Goal: Task Accomplishment & Management: Complete application form

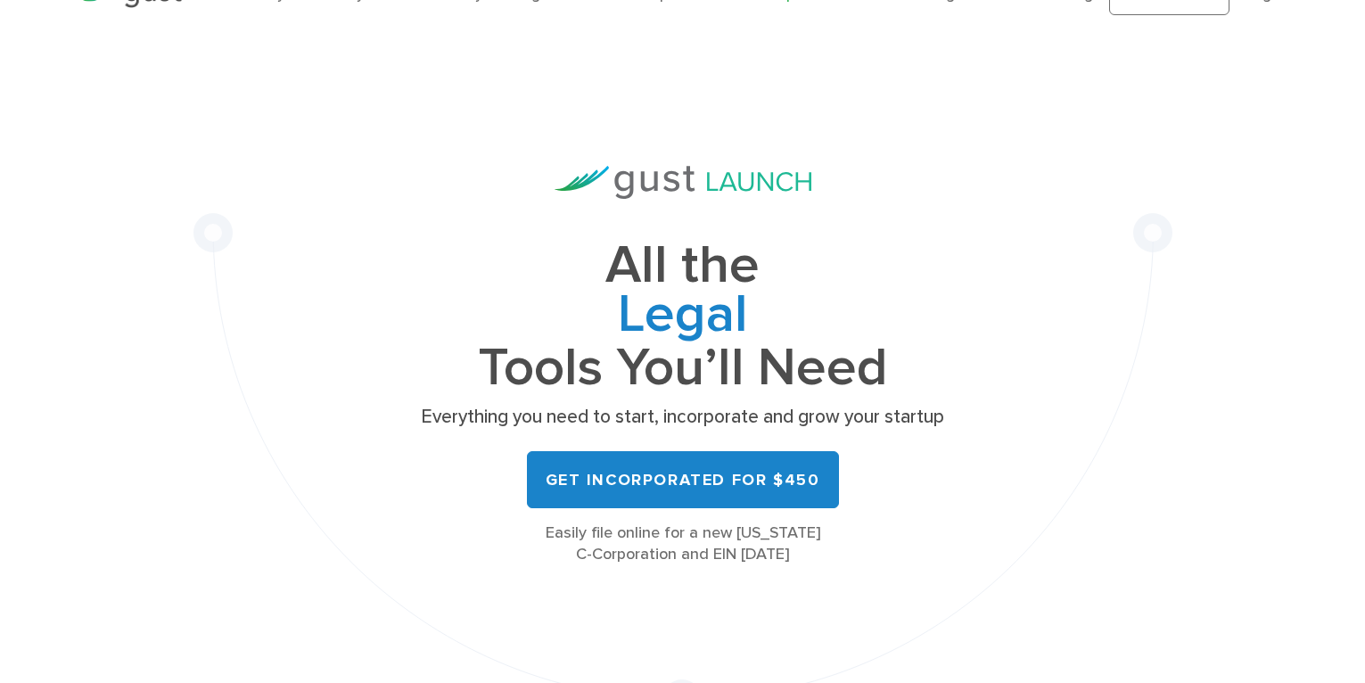
scroll to position [89, 0]
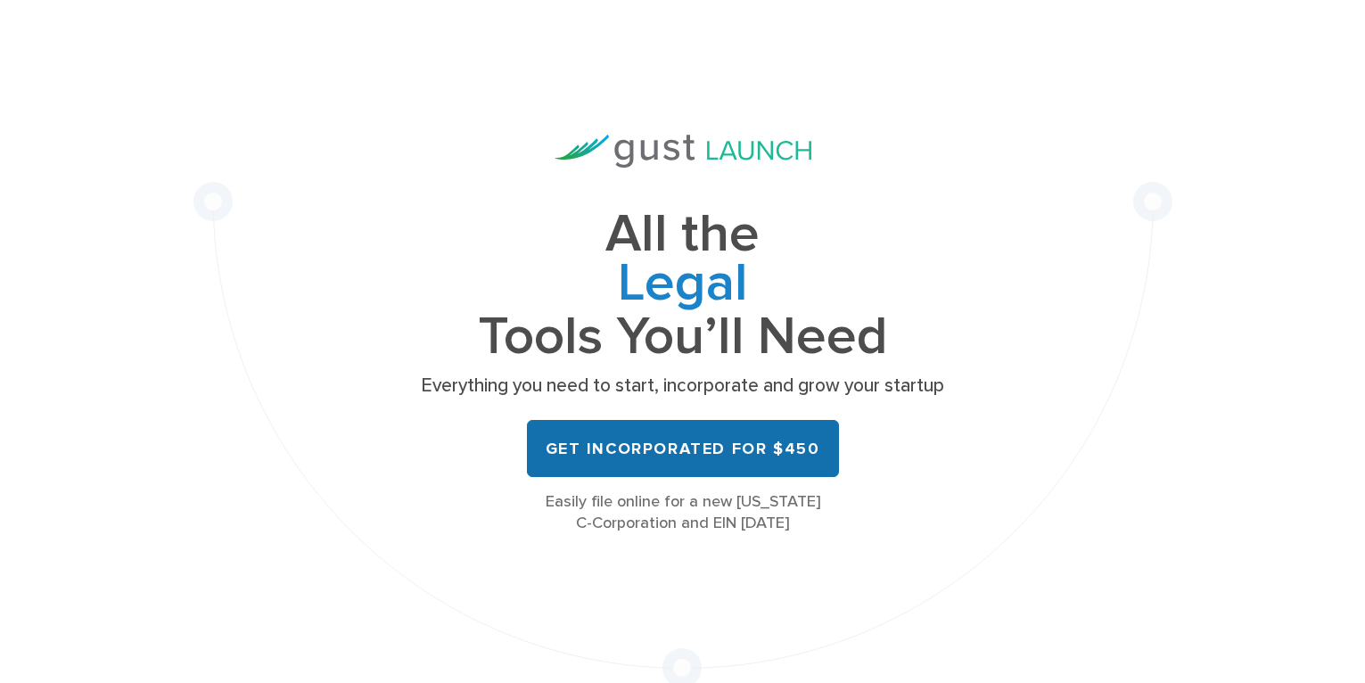
click at [677, 439] on link "Get Incorporated for $450" at bounding box center [683, 448] width 312 height 57
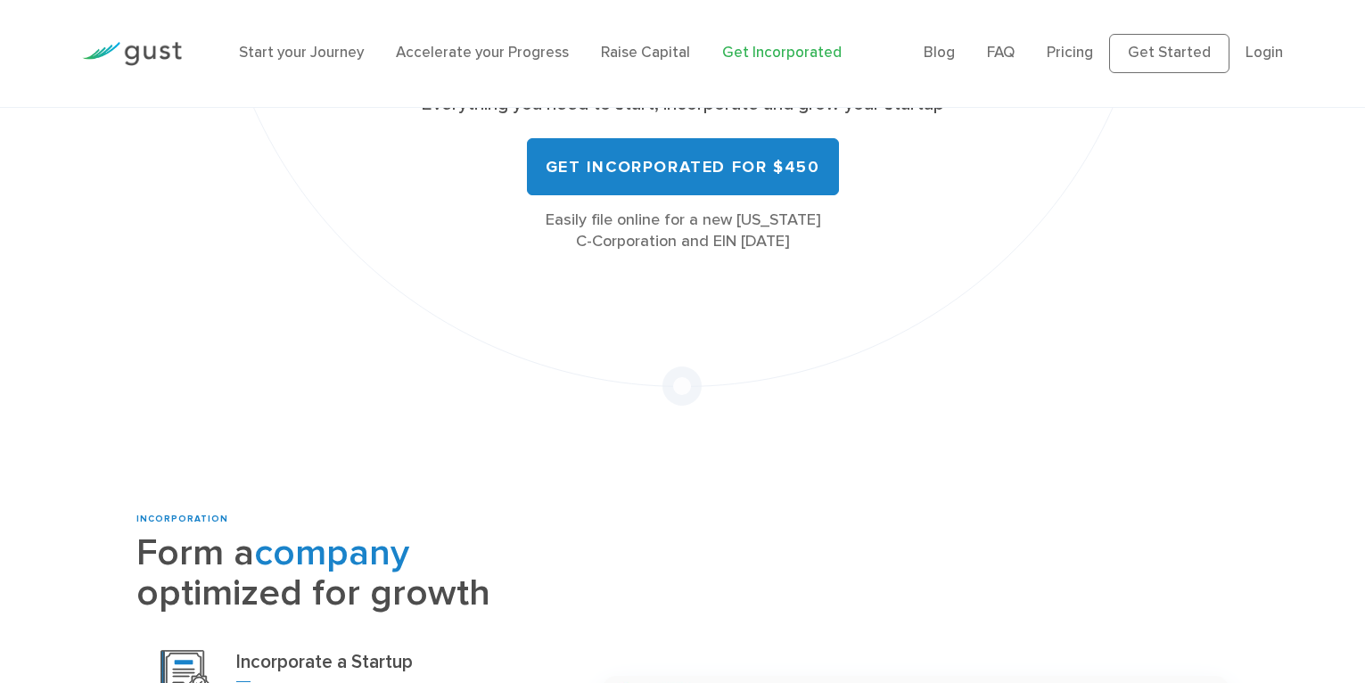
scroll to position [446, 0]
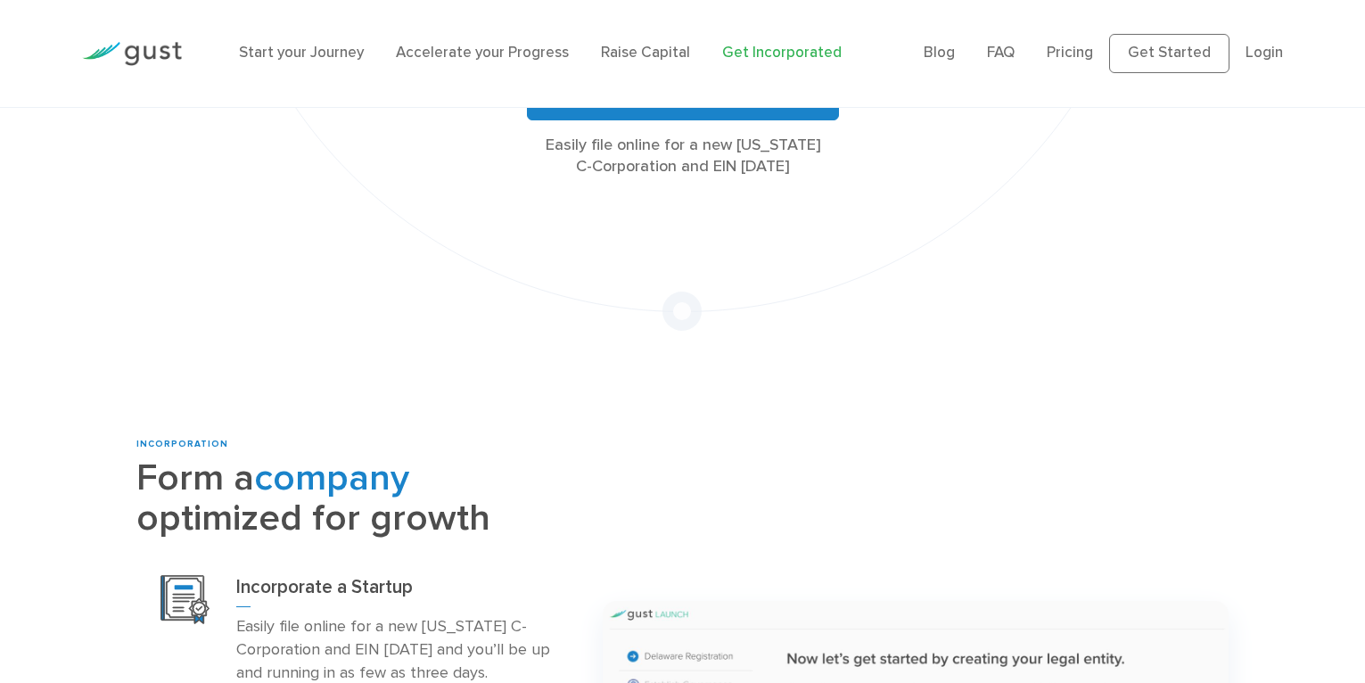
drag, startPoint x: 1000, startPoint y: 479, endPoint x: 812, endPoint y: 331, distance: 239.3
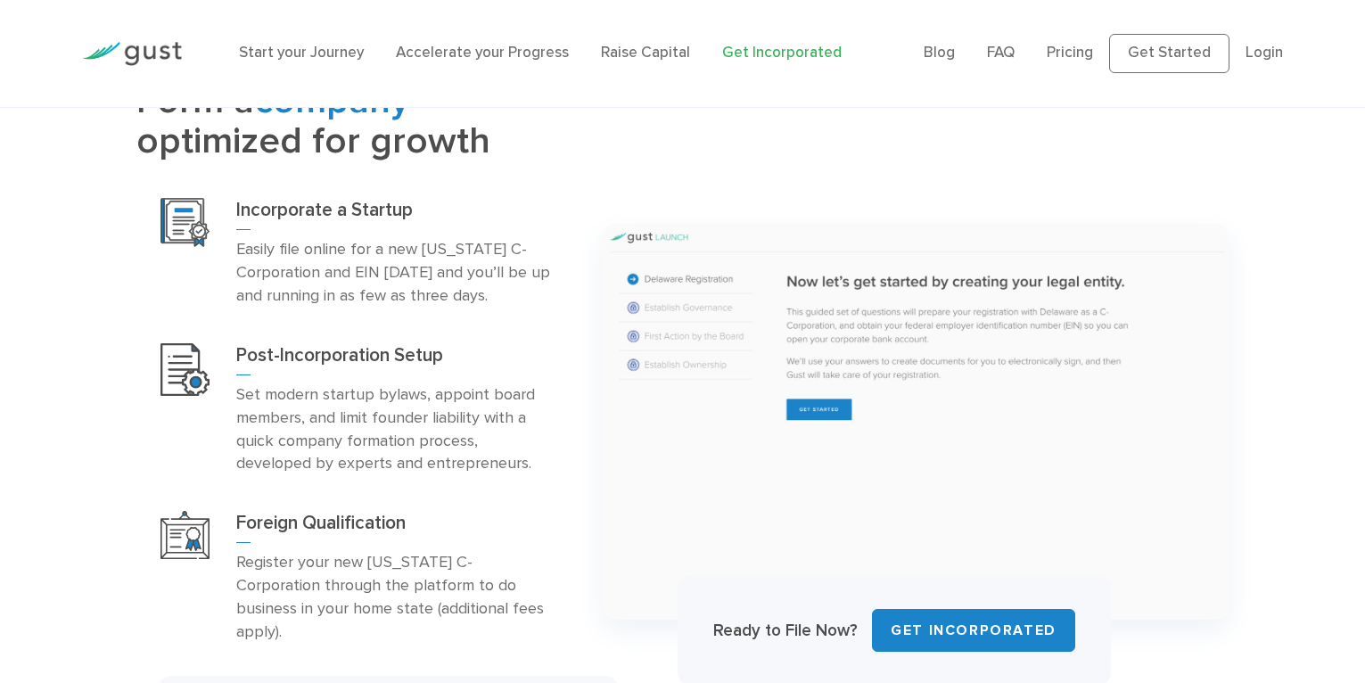
scroll to position [802, 0]
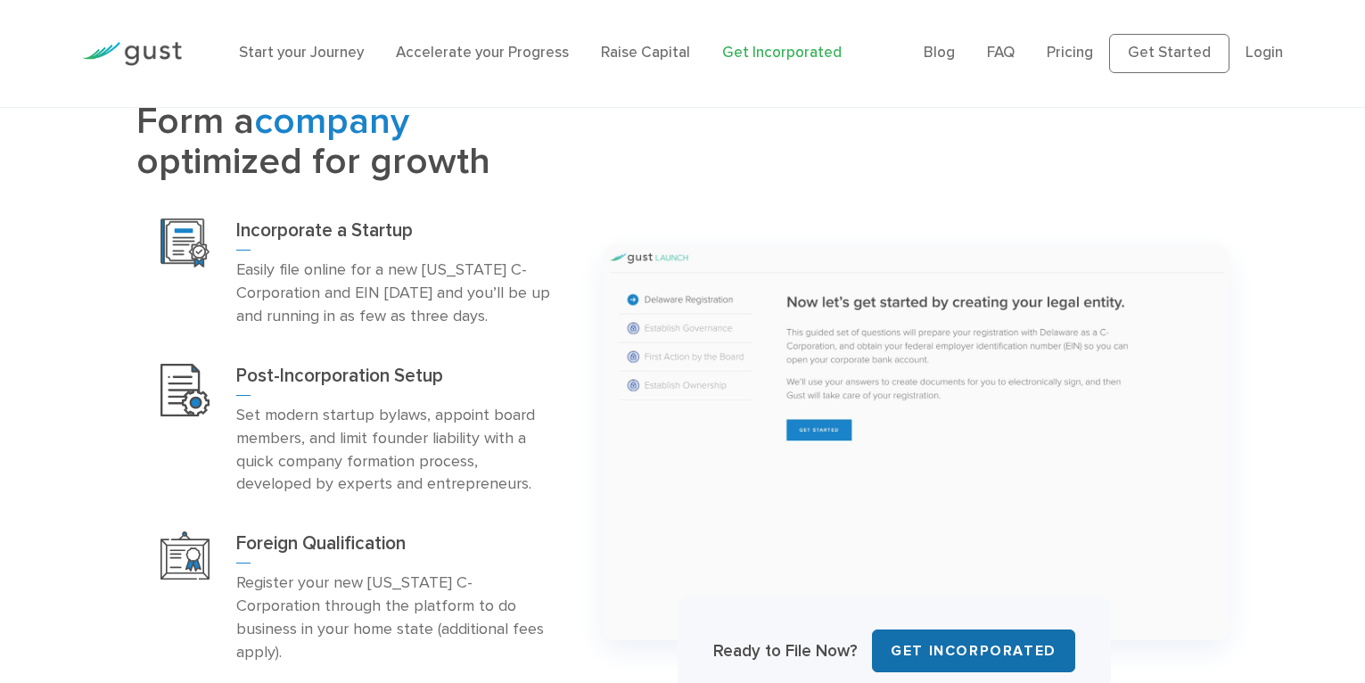
click at [970, 640] on link "Get INCORPORATED" at bounding box center [973, 650] width 203 height 43
